Goal: Task Accomplishment & Management: Use online tool/utility

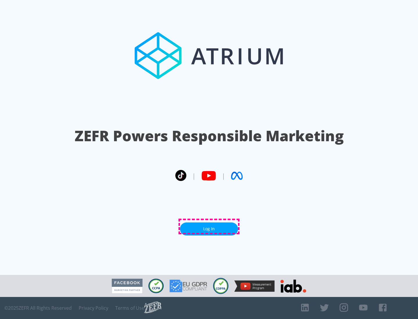
click at [209, 227] on link "Log In" at bounding box center [209, 229] width 58 height 13
